Goal: Information Seeking & Learning: Learn about a topic

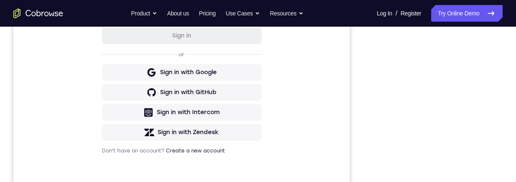
scroll to position [194, 0]
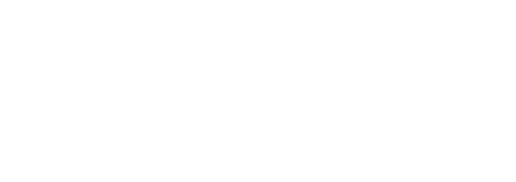
scroll to position [37, 0]
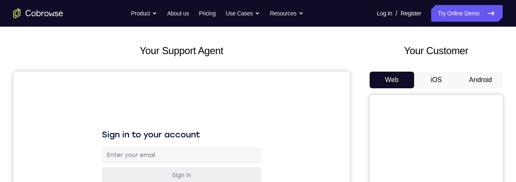
click at [487, 78] on button "Android" at bounding box center [480, 80] width 45 height 17
click at [487, 76] on button "Android" at bounding box center [480, 80] width 45 height 17
click at [479, 80] on button "Android" at bounding box center [480, 80] width 45 height 17
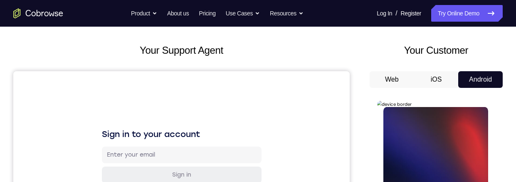
scroll to position [0, 0]
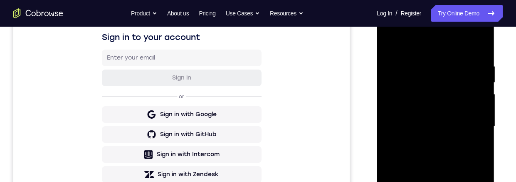
scroll to position [208, 0]
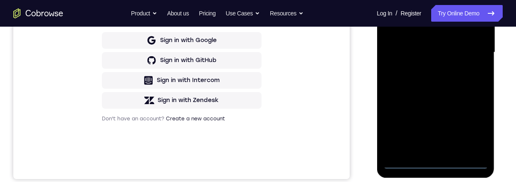
click at [401, 165] on div at bounding box center [435, 52] width 105 height 233
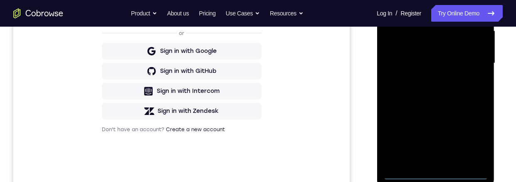
scroll to position [193, 0]
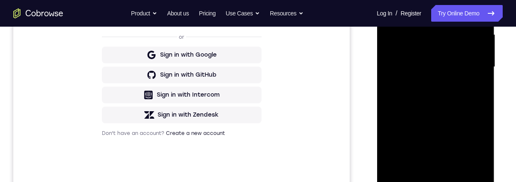
click at [433, 176] on div at bounding box center [435, 66] width 105 height 233
click at [473, 144] on div at bounding box center [435, 66] width 105 height 233
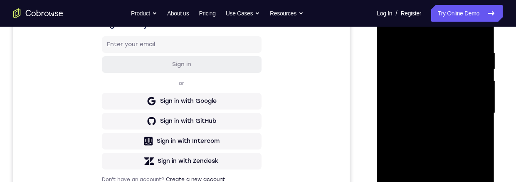
scroll to position [115, 0]
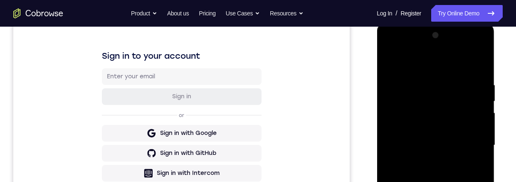
click at [437, 42] on div at bounding box center [435, 145] width 105 height 233
click at [394, 49] on div at bounding box center [435, 145] width 105 height 233
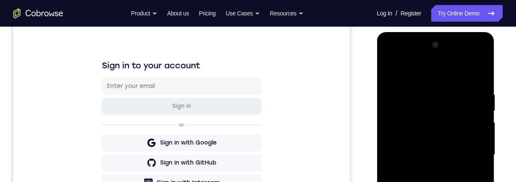
click at [428, 107] on div at bounding box center [435, 154] width 105 height 233
click at [388, 136] on div at bounding box center [435, 154] width 105 height 233
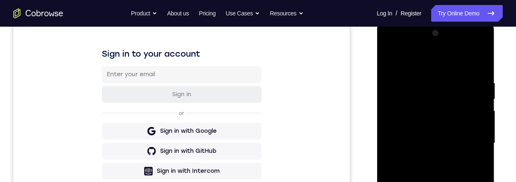
click at [423, 158] on div at bounding box center [435, 143] width 105 height 233
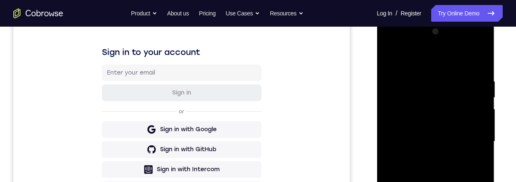
click at [508, 102] on div "Your Support Agent Your Customer Web iOS Android Next Steps We’d be happy to gi…" at bounding box center [258, 182] width 516 height 549
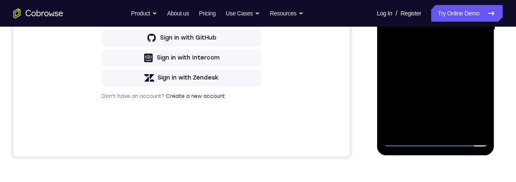
scroll to position [177, 0]
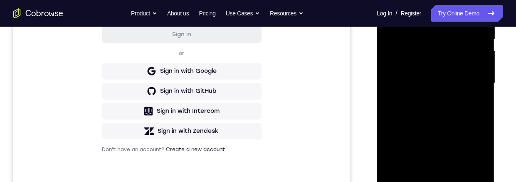
click at [440, 118] on div at bounding box center [435, 83] width 105 height 233
click at [439, 91] on div at bounding box center [435, 83] width 105 height 233
click at [387, 121] on div at bounding box center [435, 83] width 105 height 233
click at [435, 95] on div at bounding box center [435, 83] width 105 height 233
click at [473, 121] on div at bounding box center [435, 83] width 105 height 233
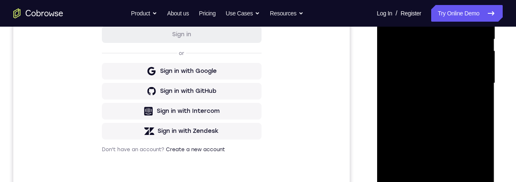
click at [423, 102] on div at bounding box center [435, 83] width 105 height 233
click at [415, 125] on div at bounding box center [435, 83] width 105 height 233
click at [413, 121] on div at bounding box center [435, 83] width 105 height 233
click at [422, 121] on div at bounding box center [435, 83] width 105 height 233
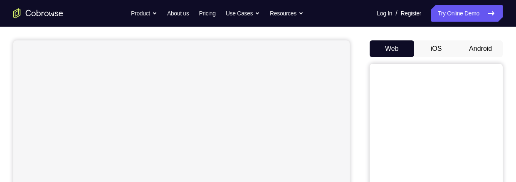
scroll to position [68, 0]
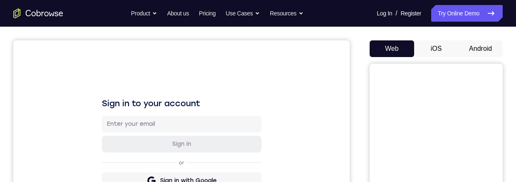
click at [476, 48] on button "Android" at bounding box center [480, 48] width 45 height 17
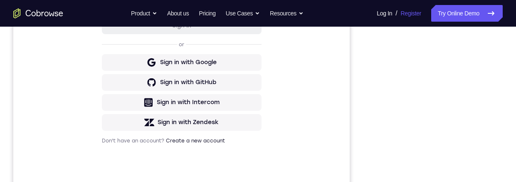
scroll to position [62, 0]
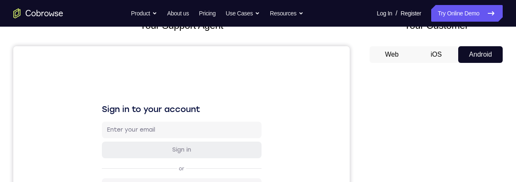
click at [438, 50] on button "iOS" at bounding box center [436, 54] width 45 height 17
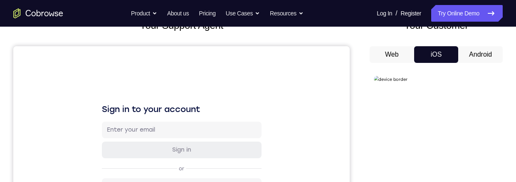
click at [476, 49] on button "Android" at bounding box center [480, 54] width 45 height 17
click at [483, 56] on button "Android" at bounding box center [480, 54] width 45 height 17
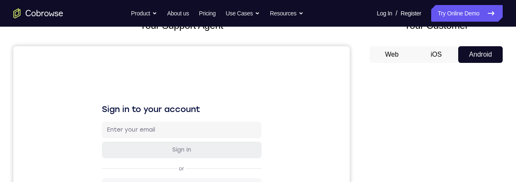
scroll to position [115, 0]
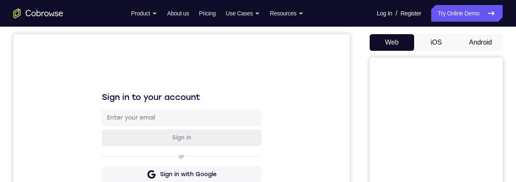
click at [474, 44] on button "Android" at bounding box center [480, 42] width 45 height 17
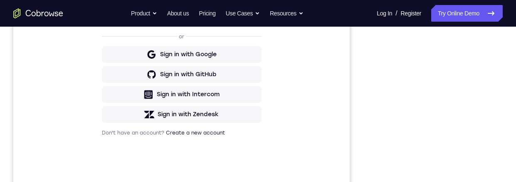
scroll to position [196, 0]
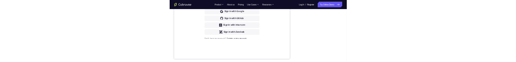
scroll to position [0, 0]
